Goal: Task Accomplishment & Management: Use online tool/utility

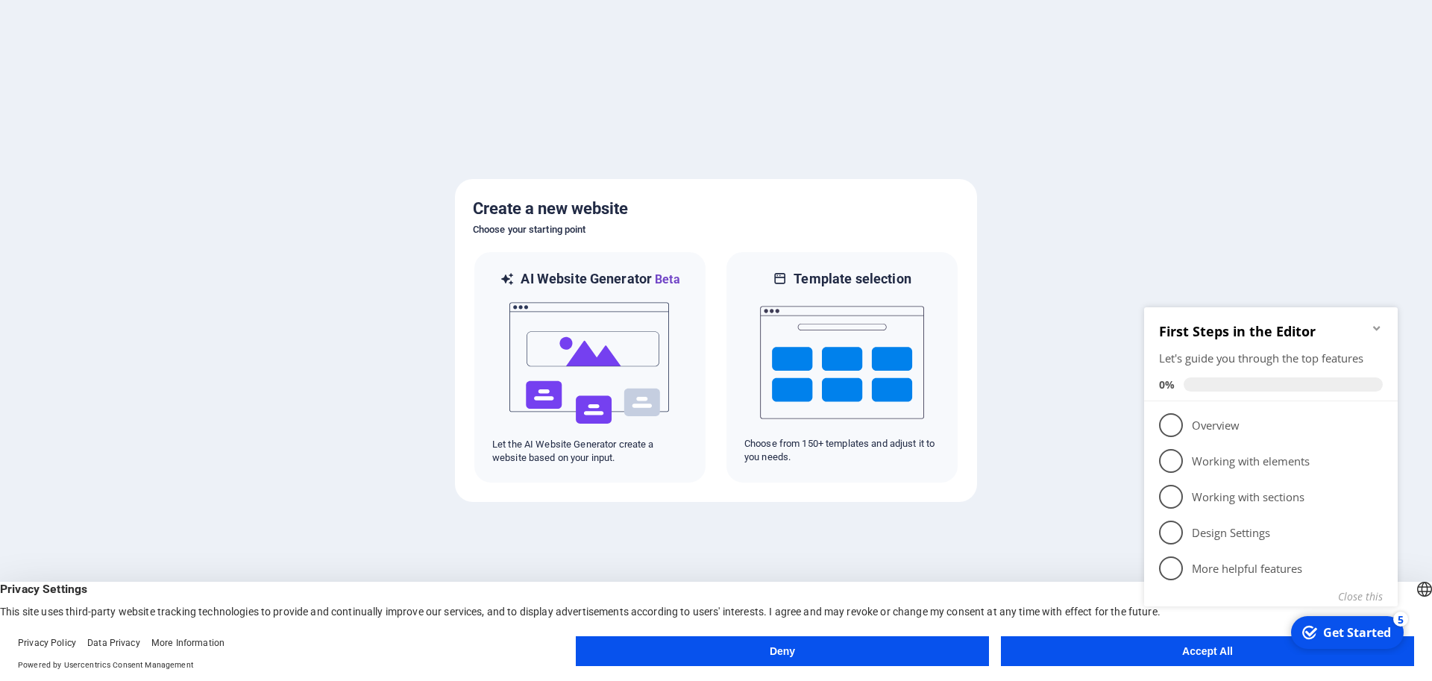
click at [1165, 658] on appcues-checklist "Contextual help checklist present on screen" at bounding box center [1274, 475] width 272 height 366
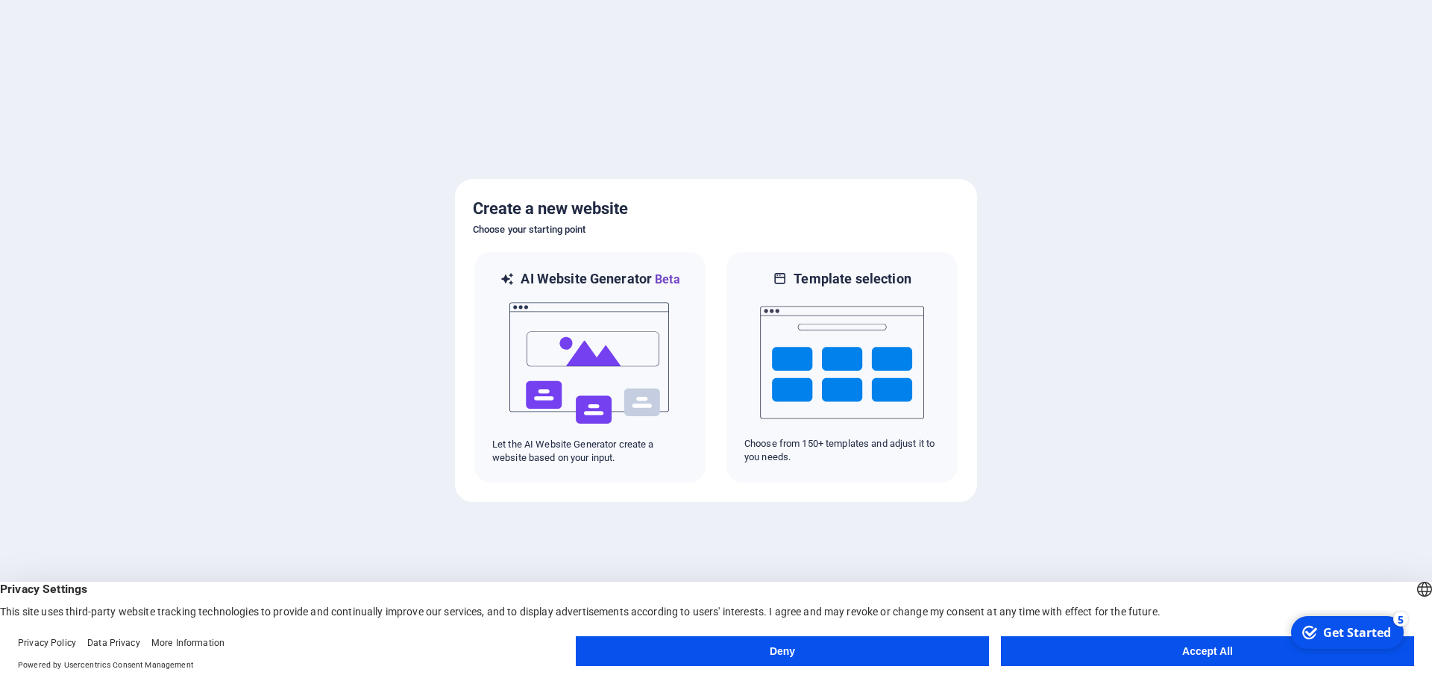
click at [1251, 652] on button "Accept All" at bounding box center [1207, 651] width 413 height 30
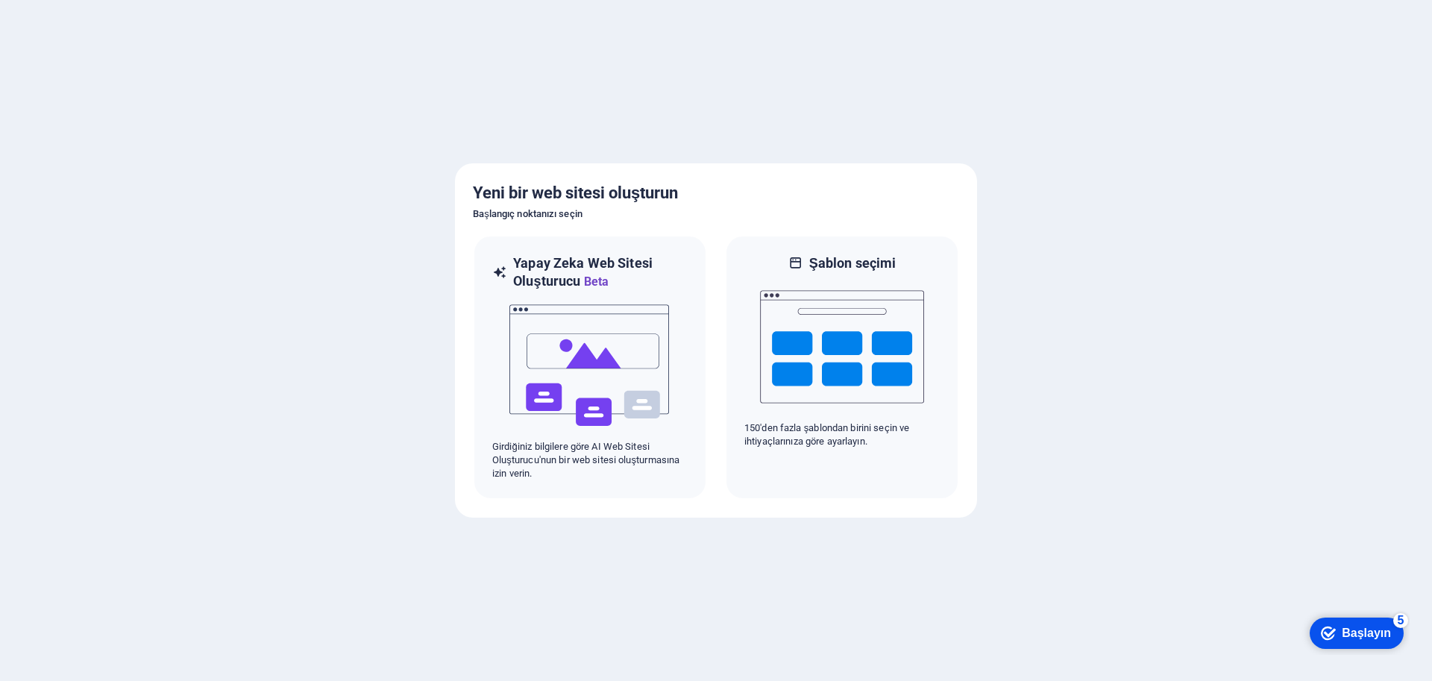
drag, startPoint x: 1033, startPoint y: 122, endPoint x: 1027, endPoint y: 116, distance: 8.5
drag, startPoint x: 1027, startPoint y: 116, endPoint x: 966, endPoint y: 98, distance: 63.5
click at [1026, 116] on div at bounding box center [716, 340] width 1432 height 681
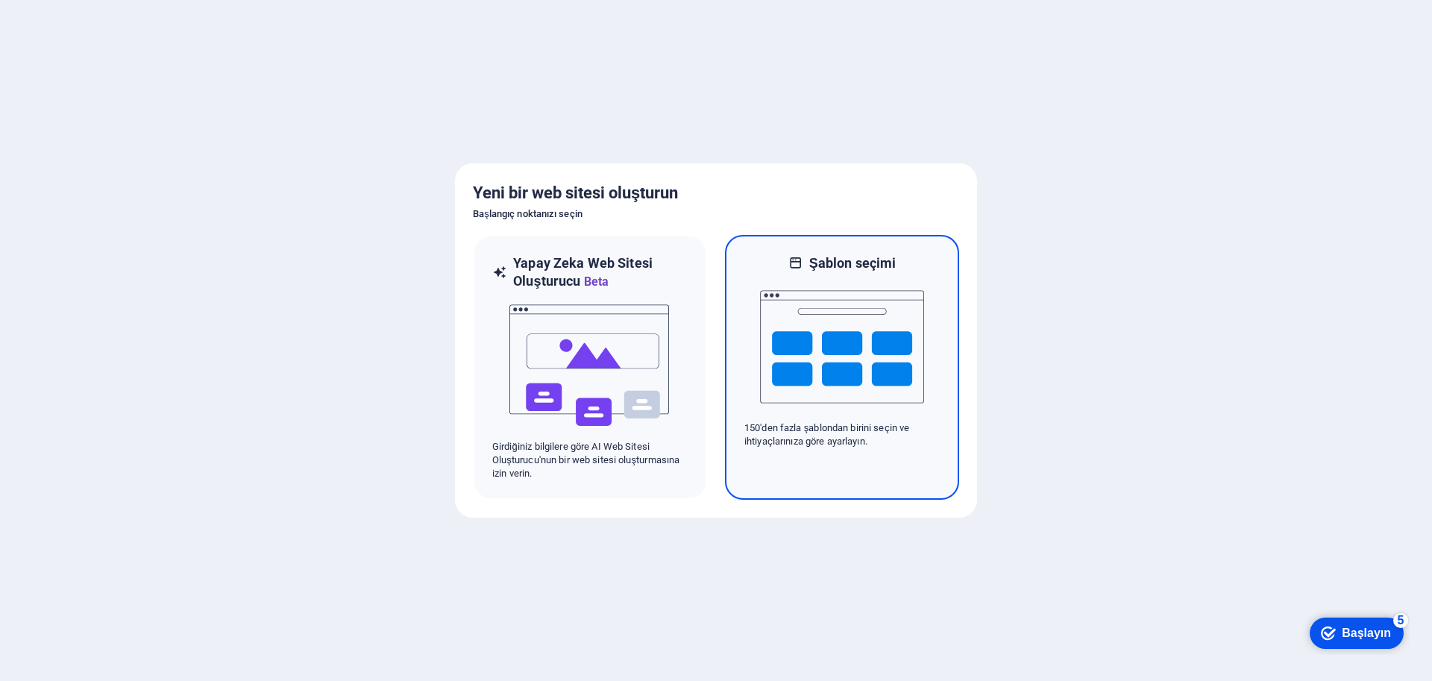
click at [818, 290] on img at bounding box center [842, 346] width 164 height 149
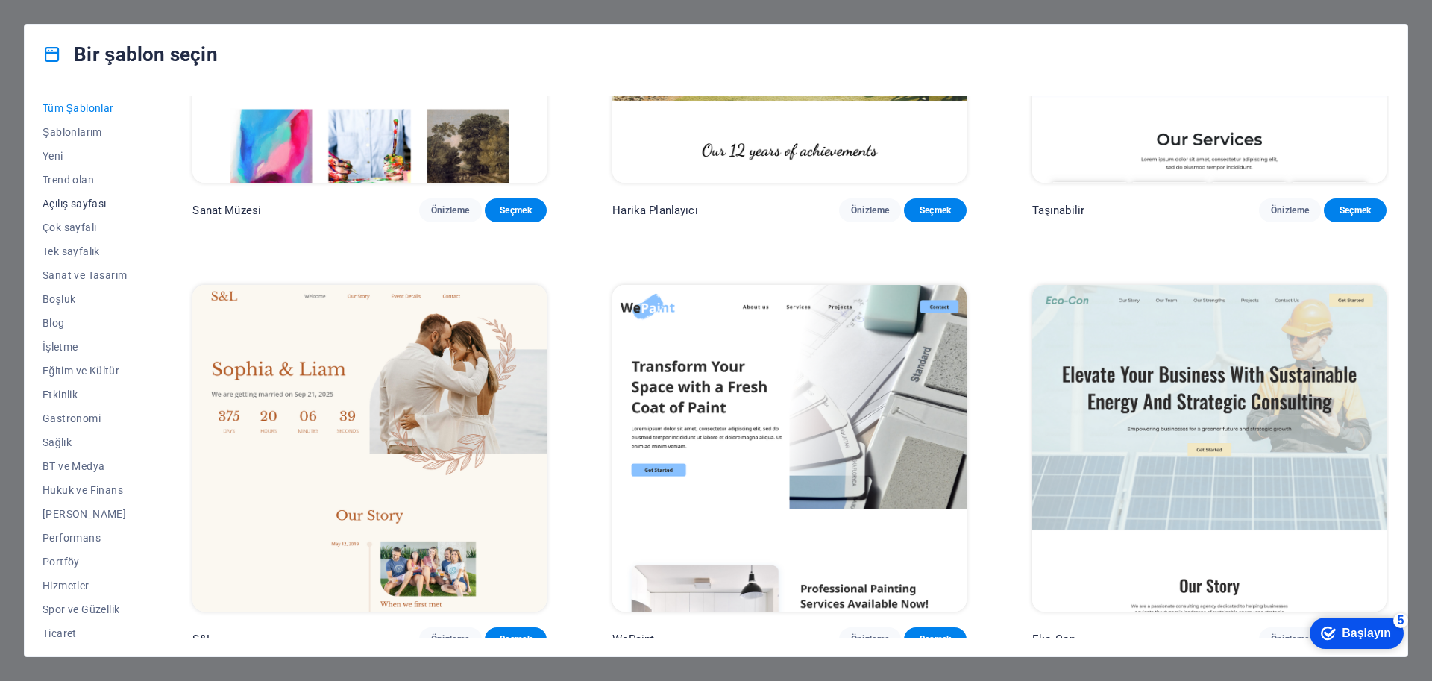
scroll to position [54, 0]
click at [58, 264] on font "Blog" at bounding box center [54, 269] width 22 height 12
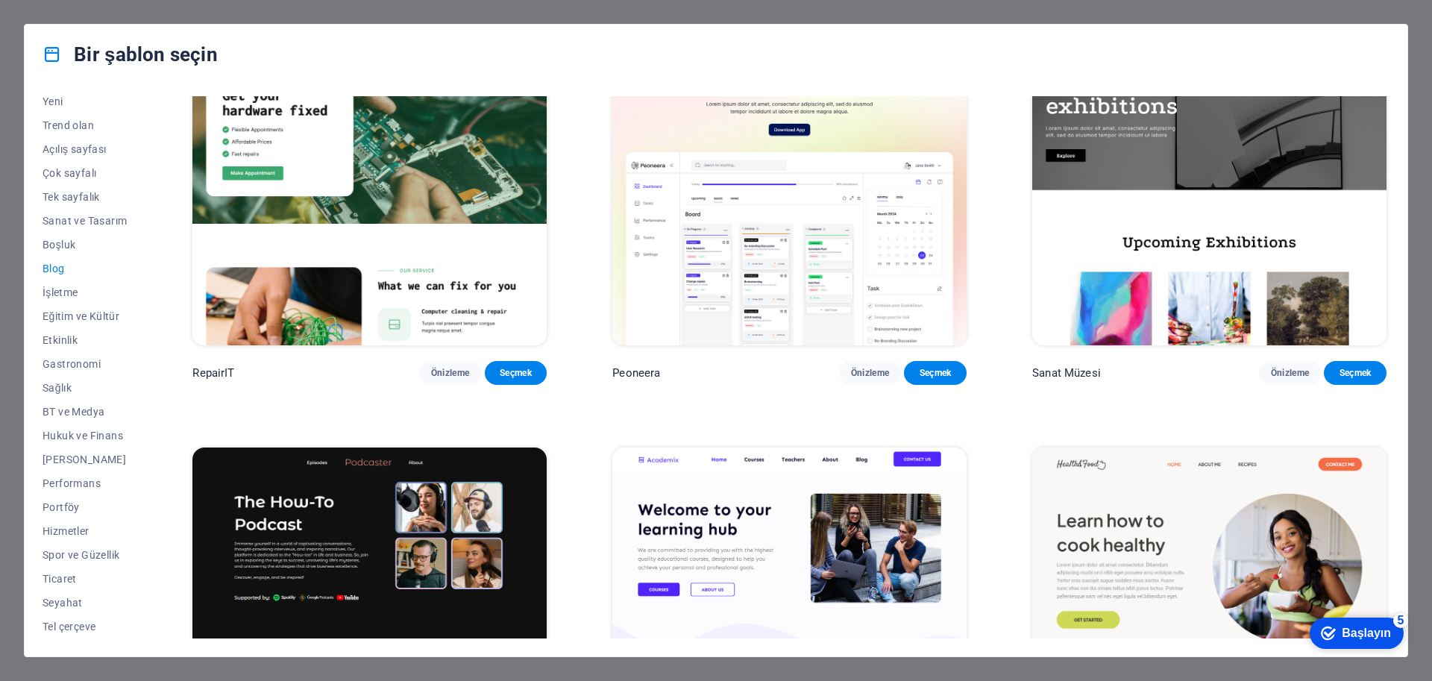
scroll to position [0, 0]
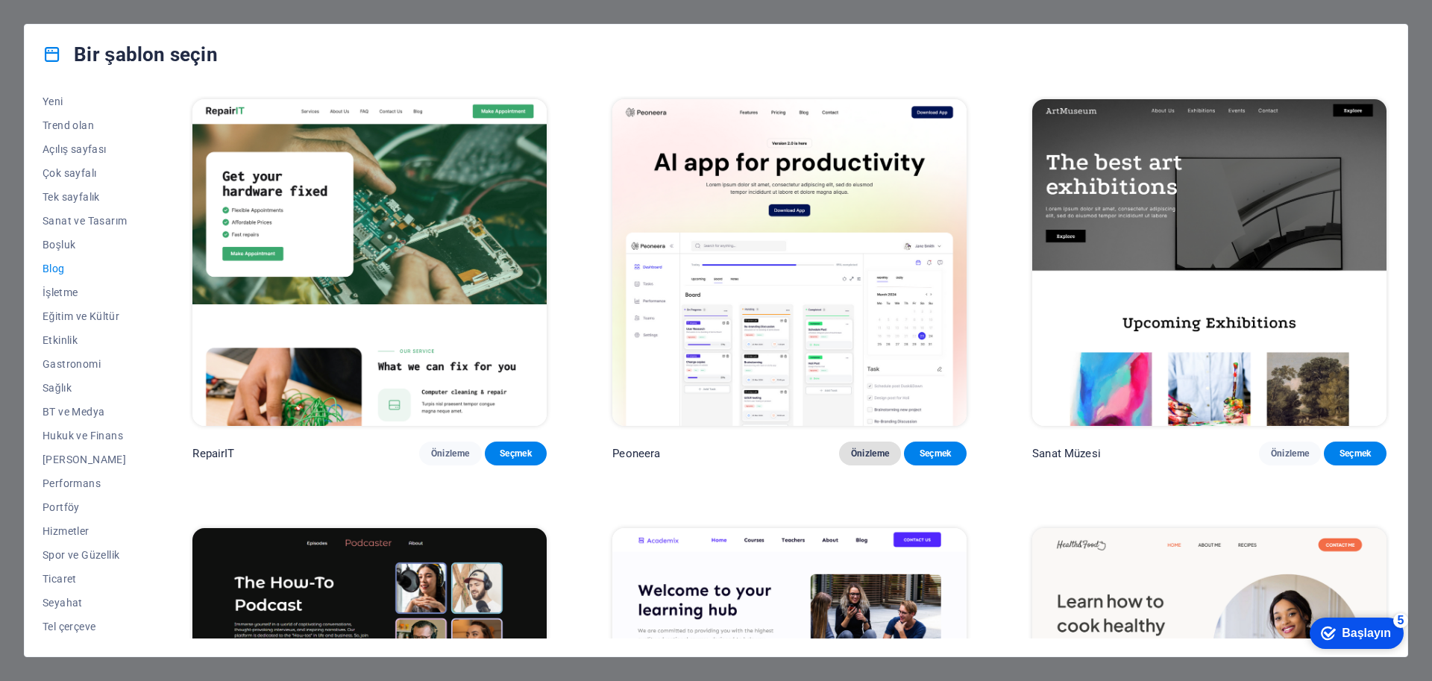
click at [866, 448] on font "Önizleme" at bounding box center [870, 453] width 39 height 10
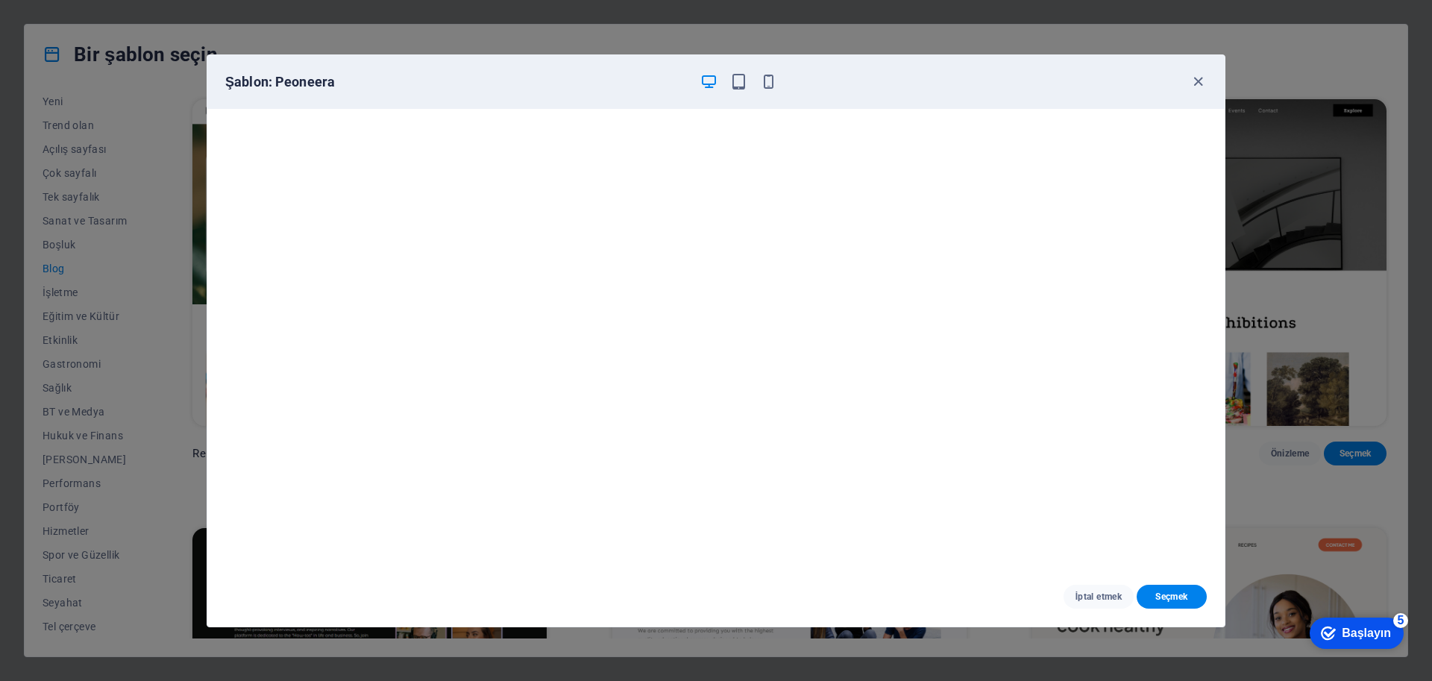
drag, startPoint x: 601, startPoint y: 90, endPoint x: 592, endPoint y: 86, distance: 9.7
drag, startPoint x: 592, startPoint y: 86, endPoint x: 585, endPoint y: 79, distance: 10.0
click at [581, 76] on h6 "Şablon: Peoneera" at bounding box center [456, 82] width 463 height 18
click at [1165, 600] on font "Seçmek" at bounding box center [1172, 597] width 32 height 10
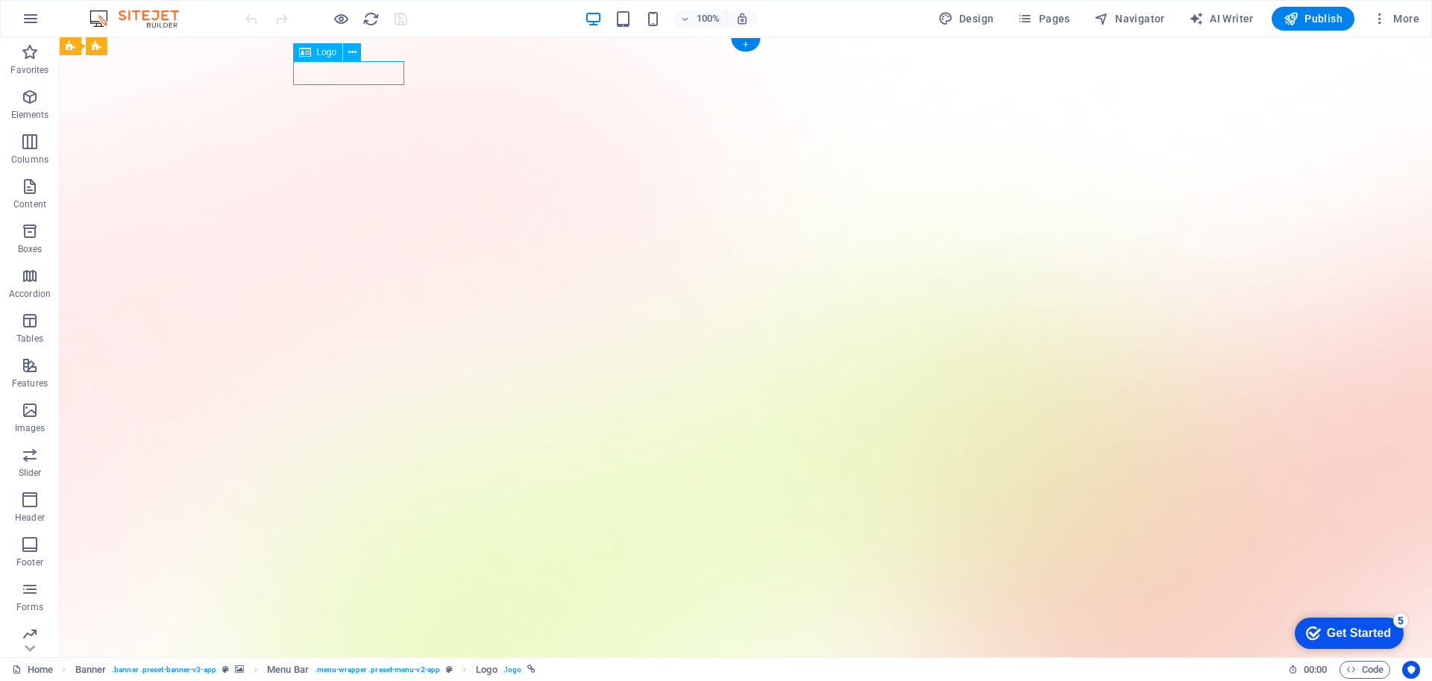
select select "px"
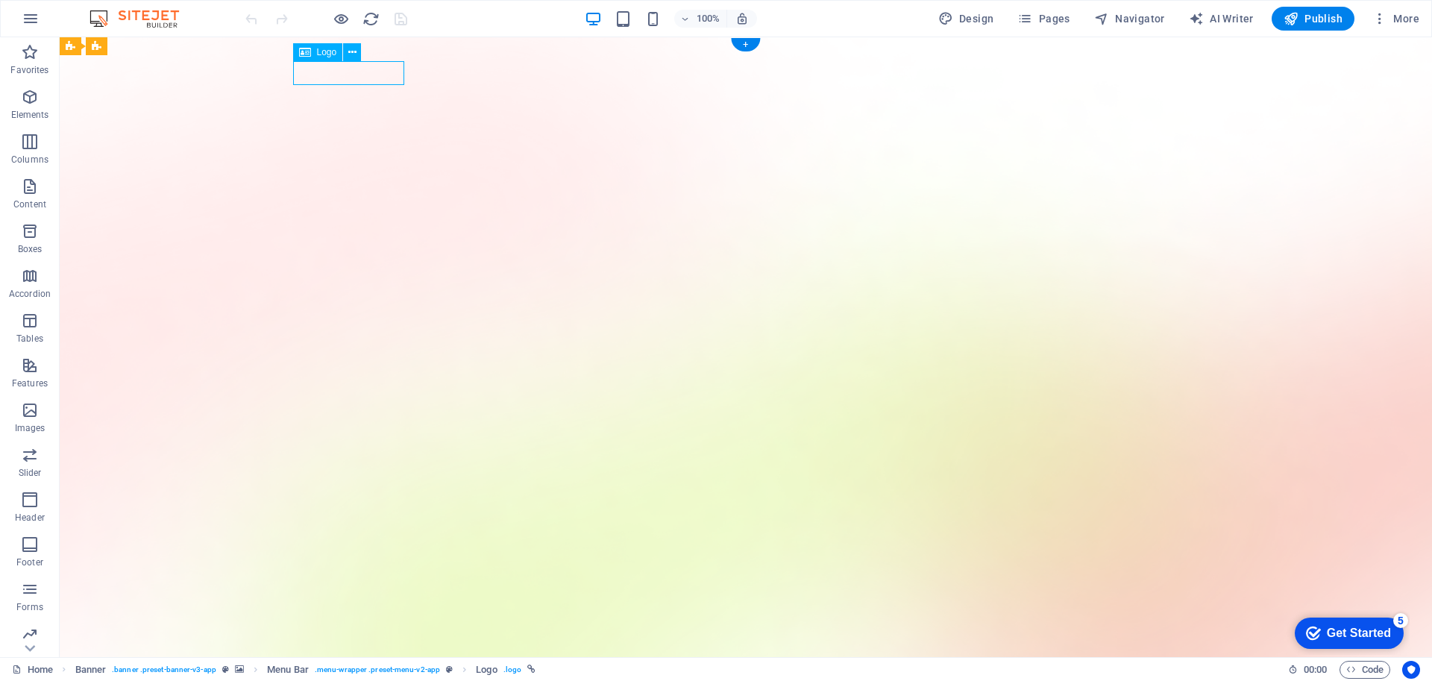
select select "px"
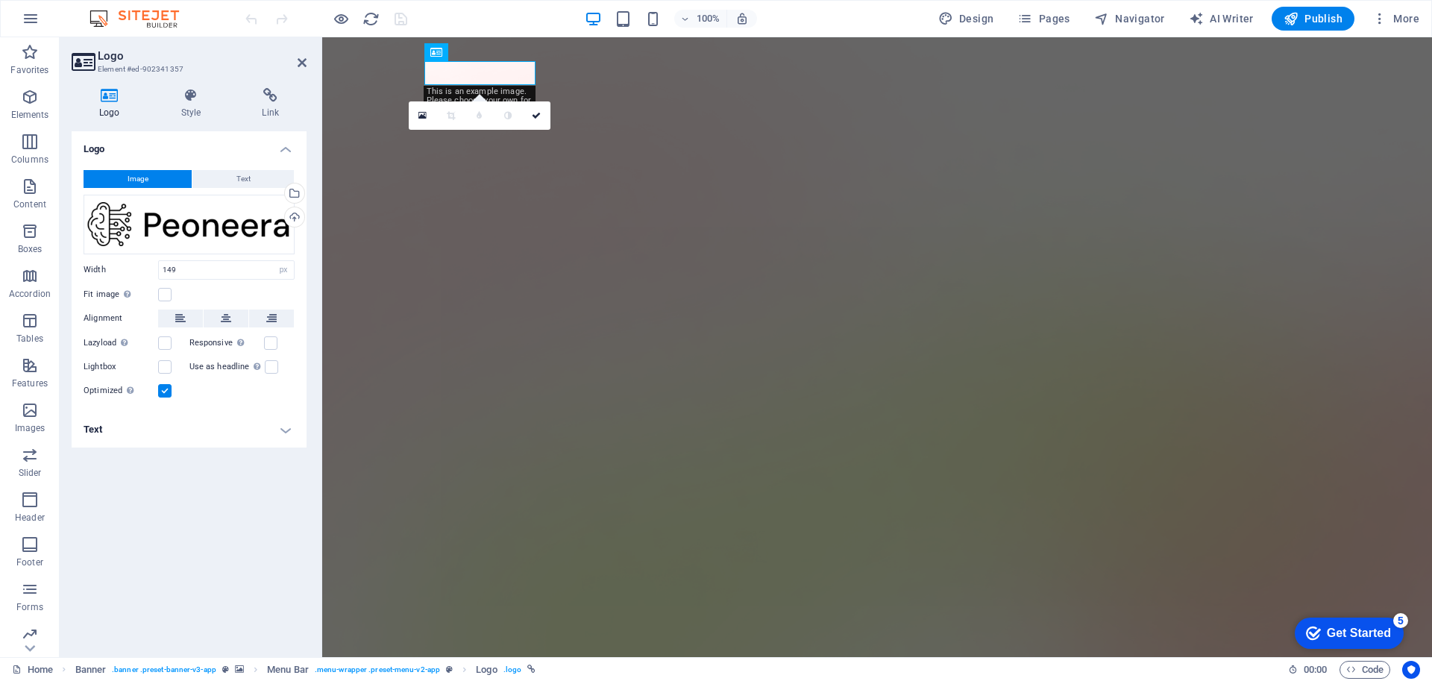
click at [291, 63] on header "Logo Element #ed-902341357" at bounding box center [189, 56] width 235 height 39
click at [303, 56] on h2 "Logo" at bounding box center [202, 55] width 209 height 13
click at [302, 61] on icon at bounding box center [302, 63] width 9 height 12
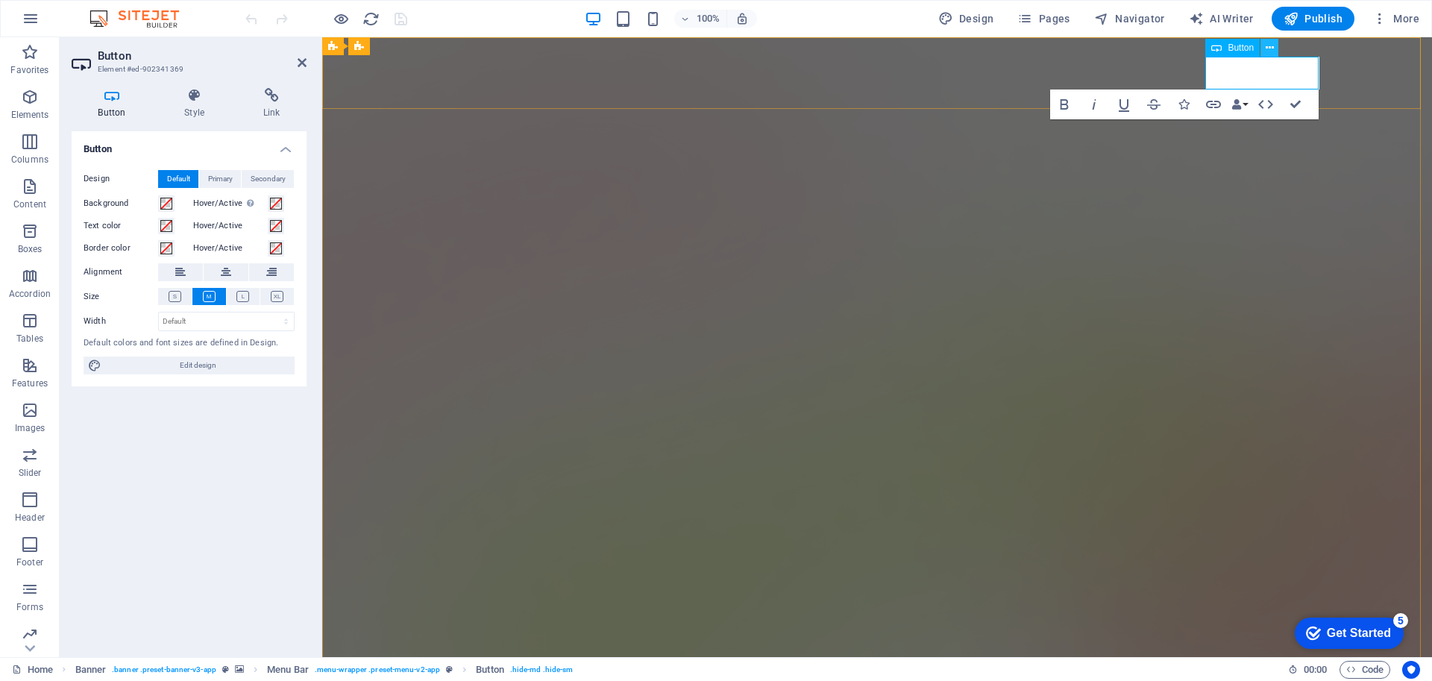
click at [1269, 49] on icon at bounding box center [1270, 48] width 8 height 16
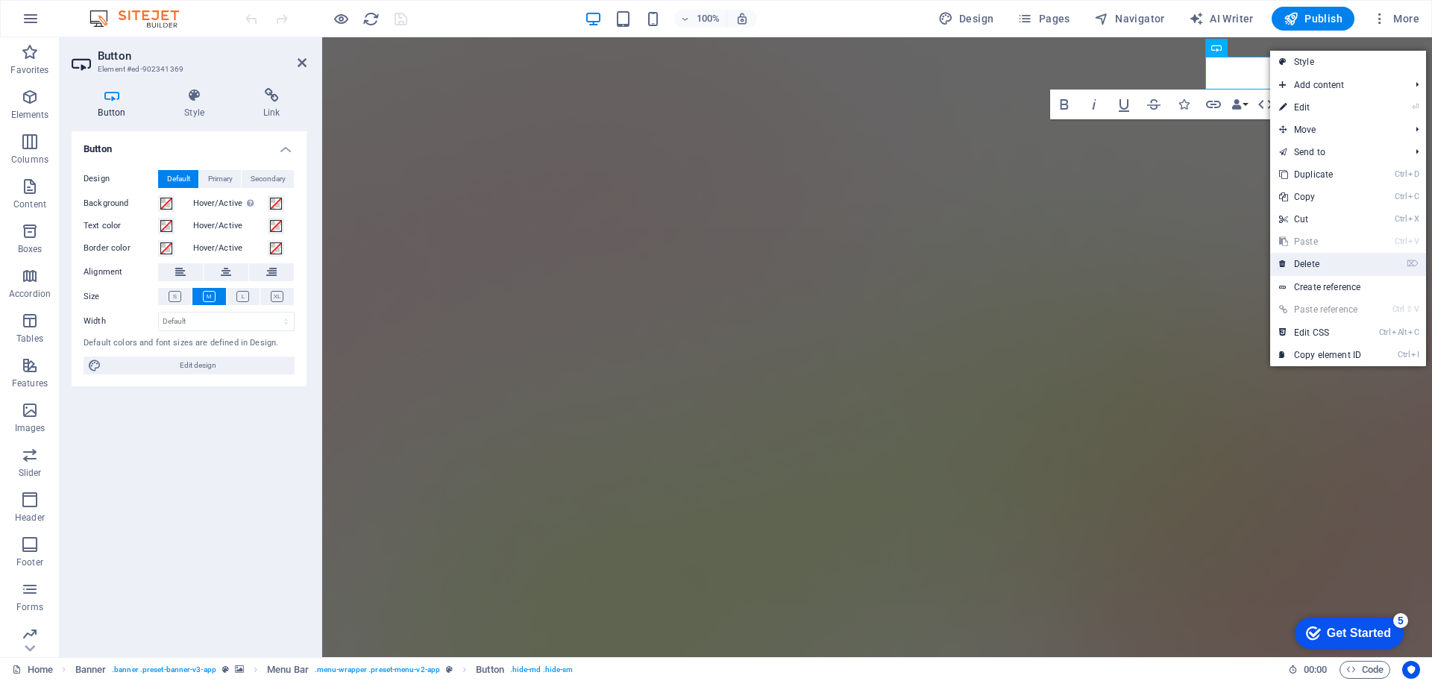
click at [1320, 261] on link "⌦ Delete" at bounding box center [1320, 264] width 100 height 22
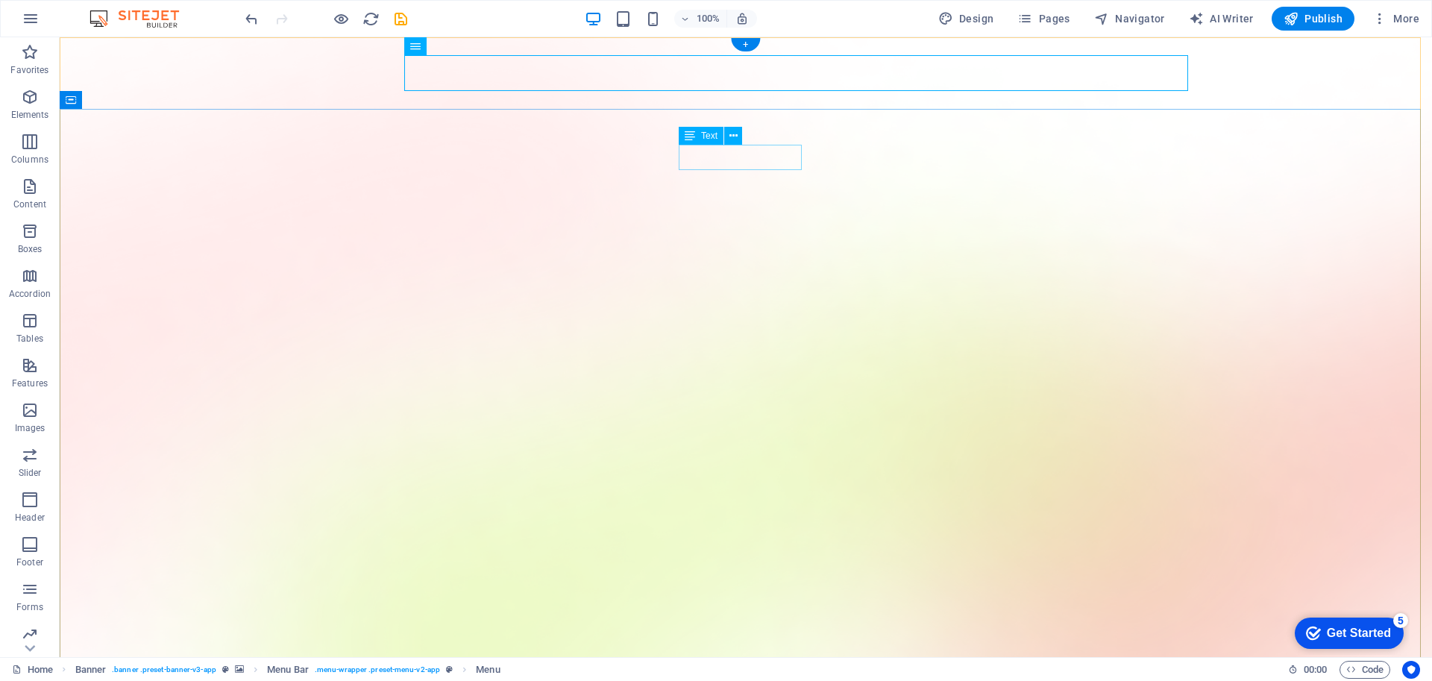
click at [736, 136] on icon at bounding box center [734, 136] width 8 height 16
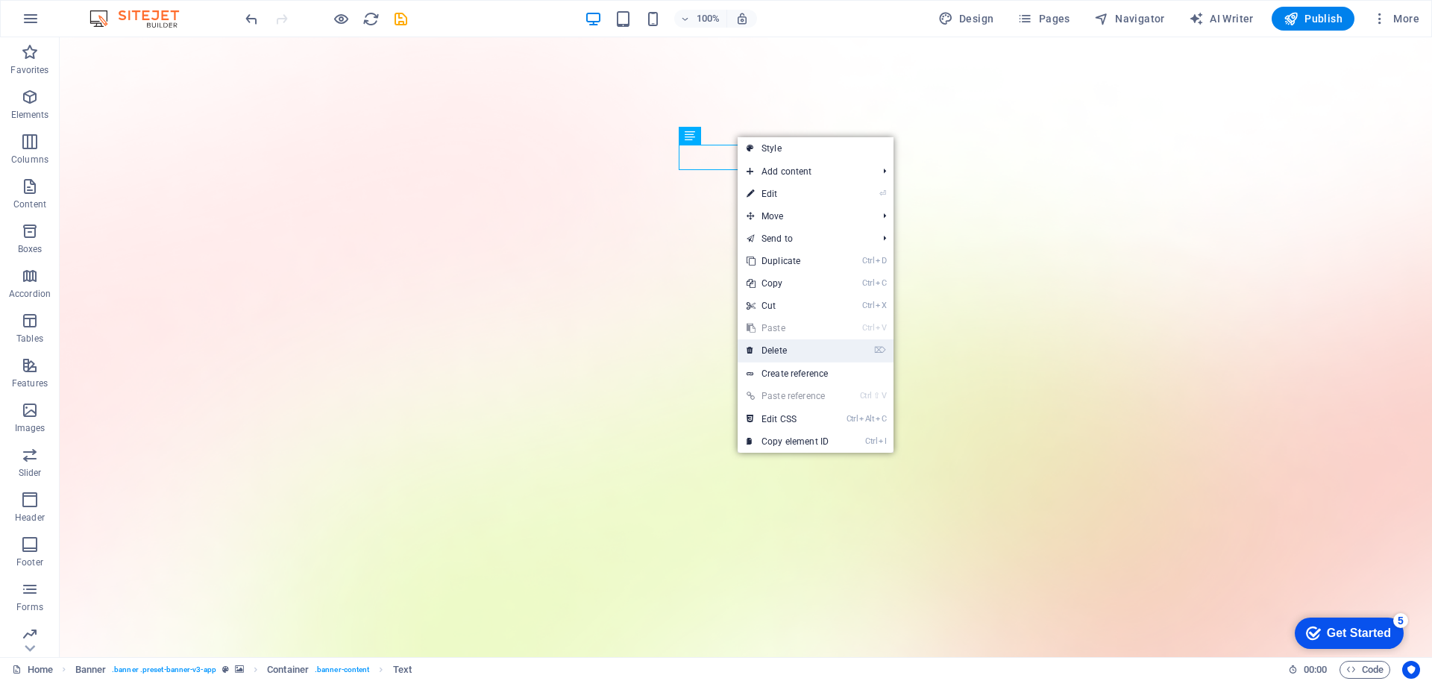
click at [792, 348] on link "⌦ Delete" at bounding box center [788, 350] width 100 height 22
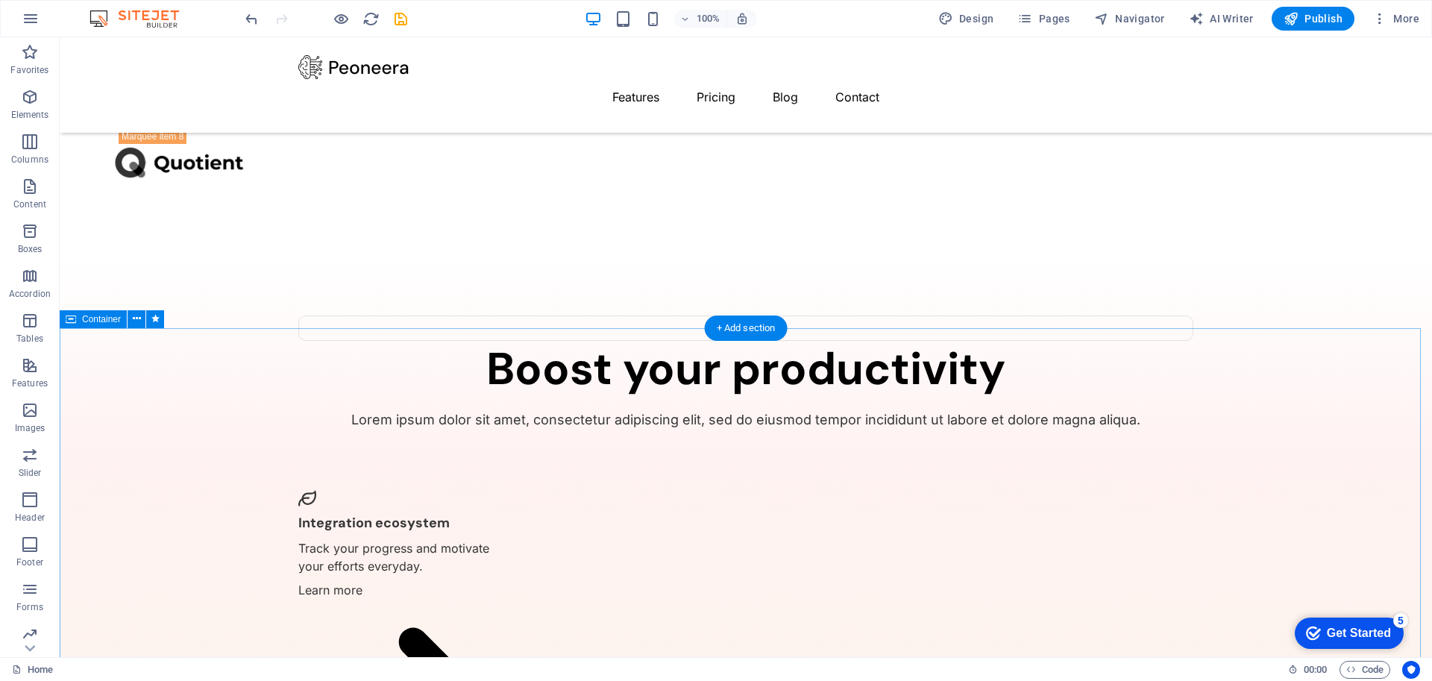
scroll to position [3245, 0]
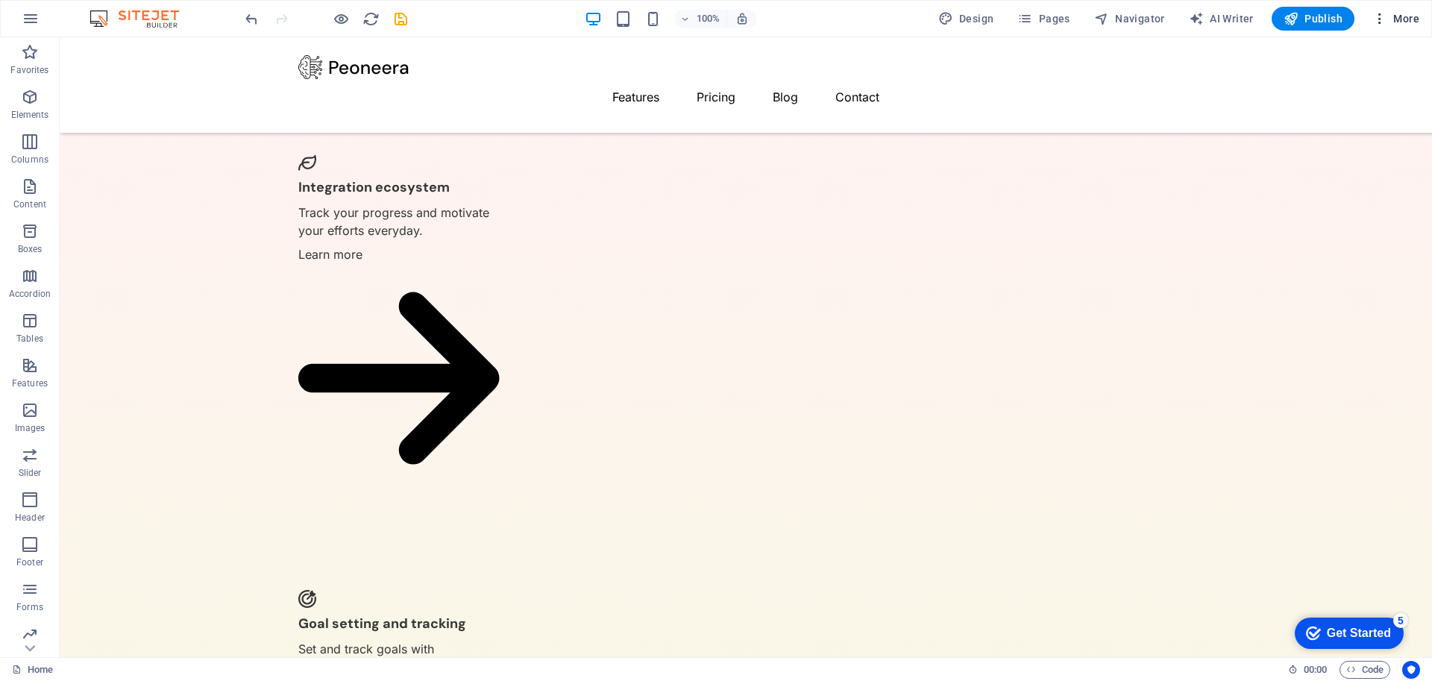
click at [1401, 21] on span "More" at bounding box center [1396, 18] width 47 height 15
